Goal: Task Accomplishment & Management: Complete application form

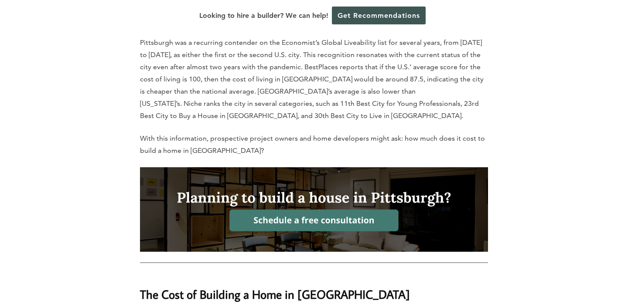
scroll to position [565, 0]
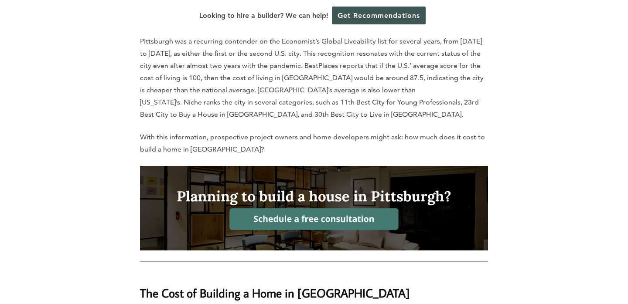
click at [311, 189] on img at bounding box center [314, 208] width 348 height 85
click at [310, 186] on img at bounding box center [314, 208] width 348 height 85
click at [313, 190] on img at bounding box center [314, 208] width 348 height 85
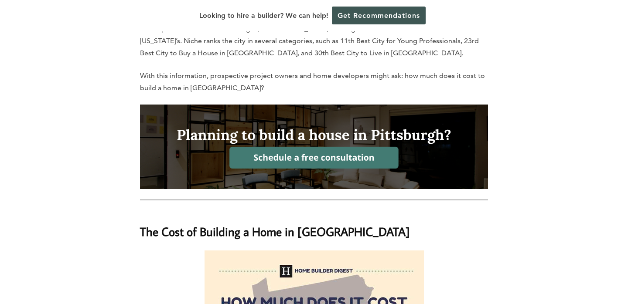
scroll to position [655, 0]
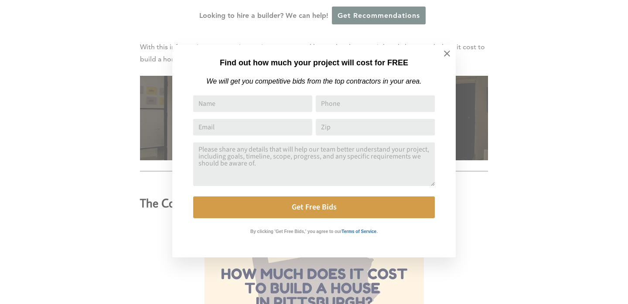
click at [269, 107] on input "Name" at bounding box center [252, 103] width 119 height 17
type input "kumar"
type input "7812667569"
click at [215, 133] on input "Email Address" at bounding box center [252, 127] width 119 height 17
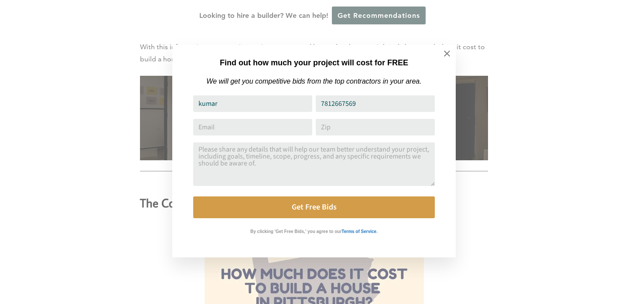
type input "[EMAIL_ADDRESS][DOMAIN_NAME]"
type input "02452"
click at [303, 178] on textarea "Comment or Message" at bounding box center [313, 165] width 241 height 44
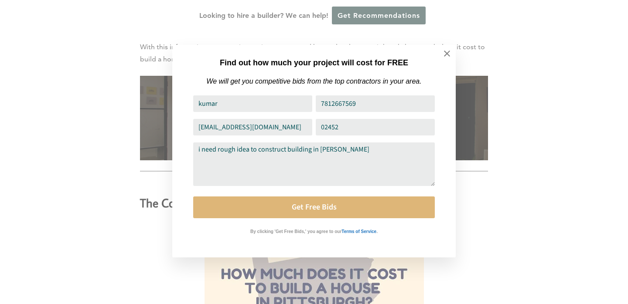
type textarea "i need rough idea to construct building in [PERSON_NAME]"
click at [324, 207] on button "Get Free Bids" at bounding box center [313, 208] width 241 height 22
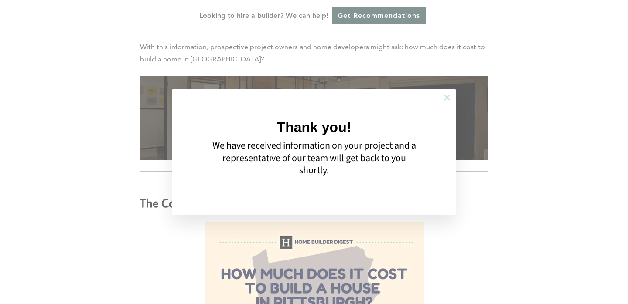
click at [445, 99] on icon at bounding box center [447, 98] width 6 height 6
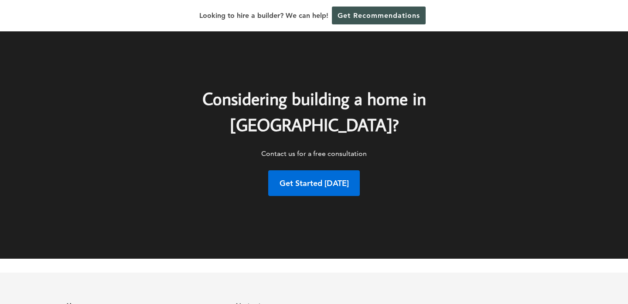
scroll to position [4255, 0]
